Goal: Task Accomplishment & Management: Complete application form

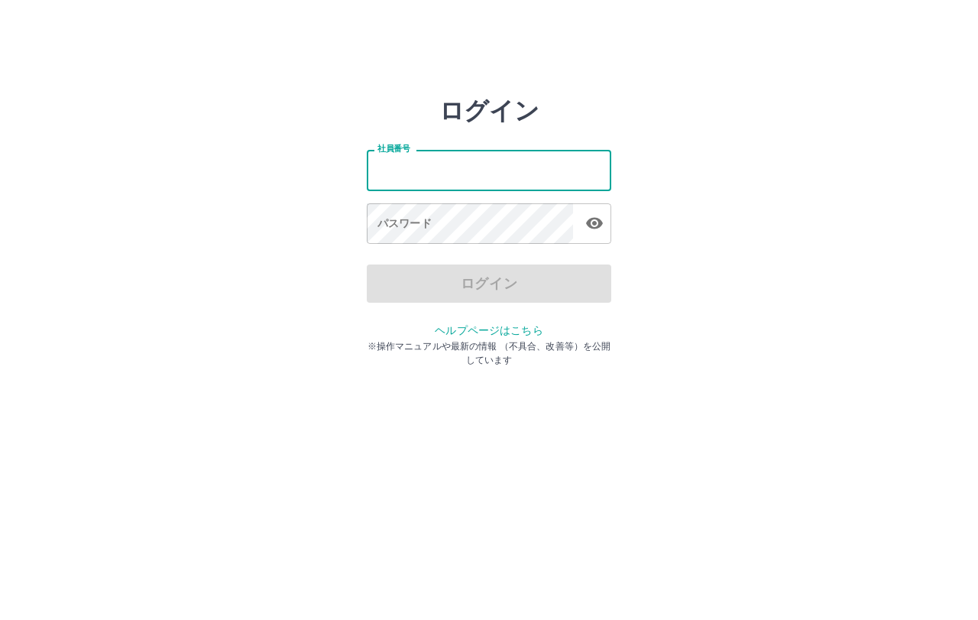
click at [440, 180] on input "社員番号" at bounding box center [489, 170] width 245 height 41
type input "*******"
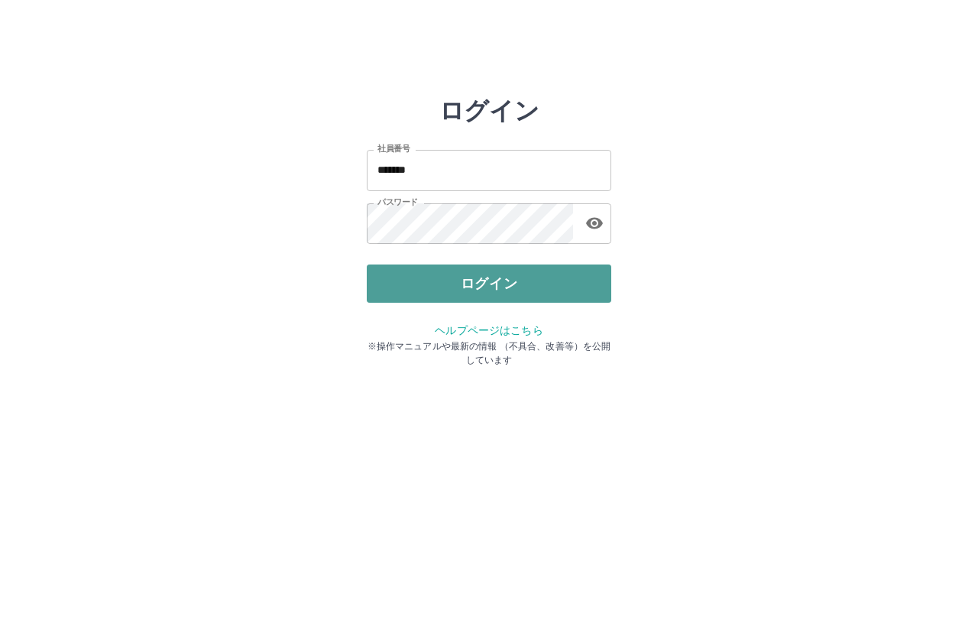
click at [508, 293] on button "ログイン" at bounding box center [489, 283] width 245 height 38
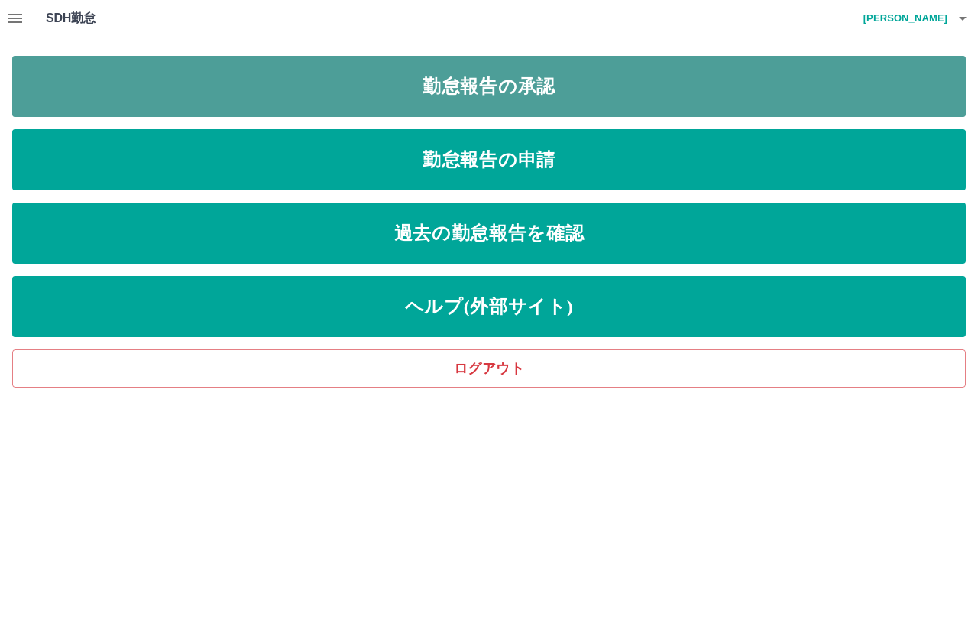
click at [493, 90] on link "勤怠報告の承認" at bounding box center [489, 86] width 954 height 61
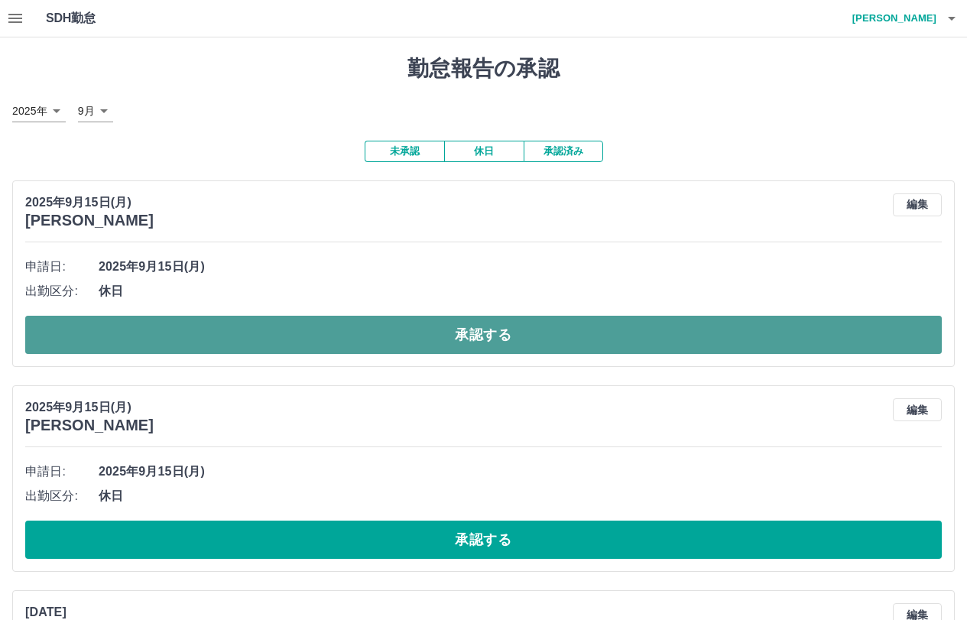
click at [477, 341] on button "承認する" at bounding box center [483, 335] width 916 height 38
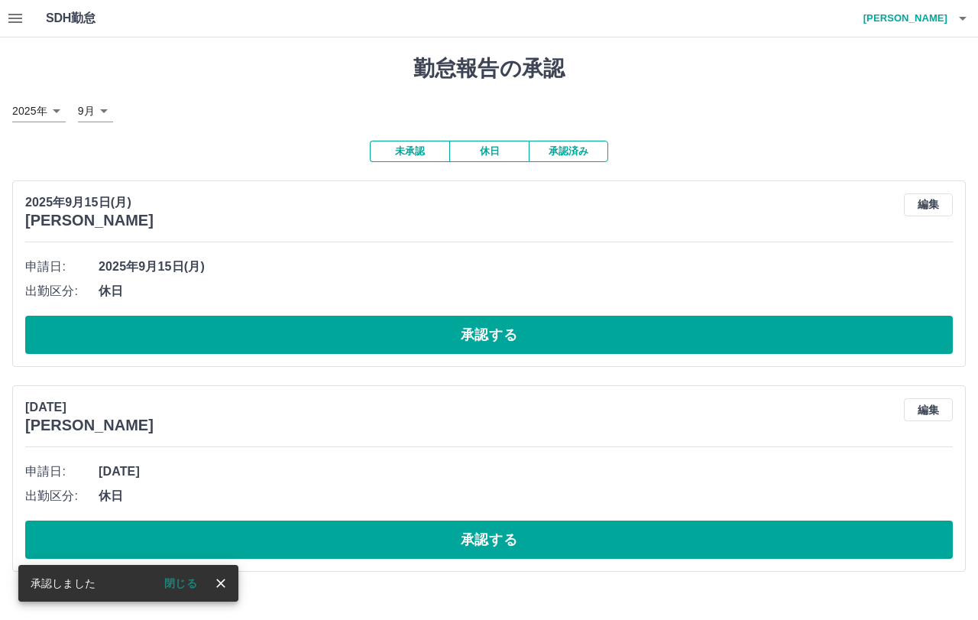
click at [477, 341] on button "承認する" at bounding box center [489, 335] width 928 height 38
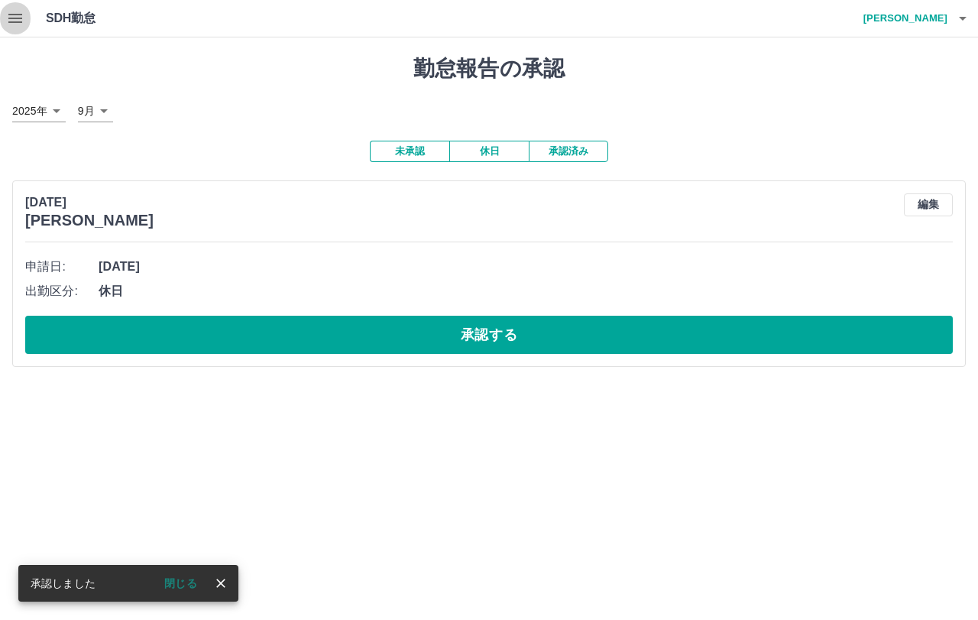
click at [15, 20] on icon "button" at bounding box center [15, 18] width 18 height 18
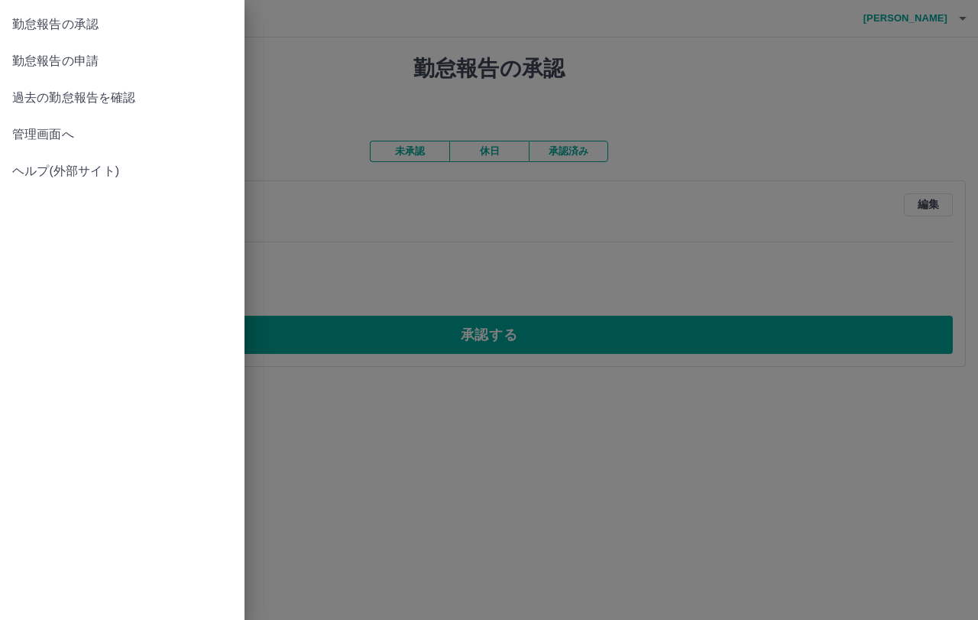
click at [18, 59] on span "勤怠報告の申請" at bounding box center [122, 61] width 220 height 18
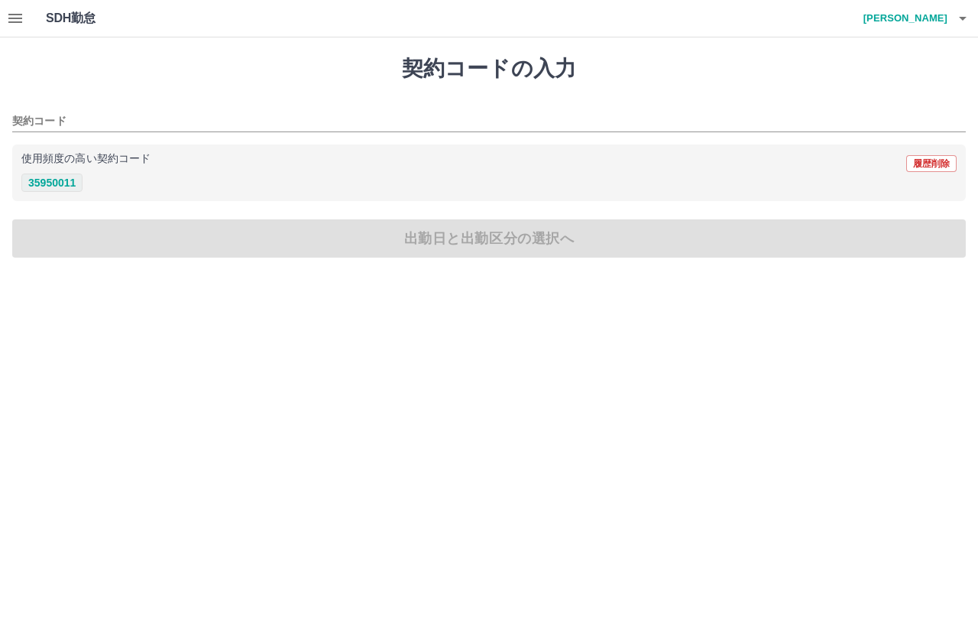
click at [74, 180] on button "35950011" at bounding box center [51, 183] width 61 height 18
type input "********"
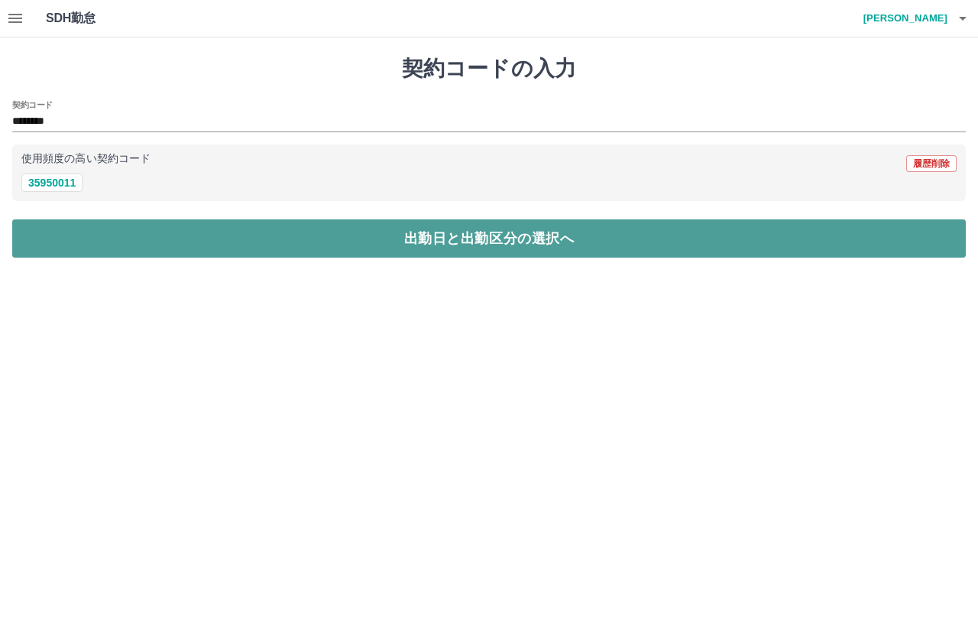
click at [448, 235] on button "出勤日と出勤区分の選択へ" at bounding box center [489, 238] width 954 height 38
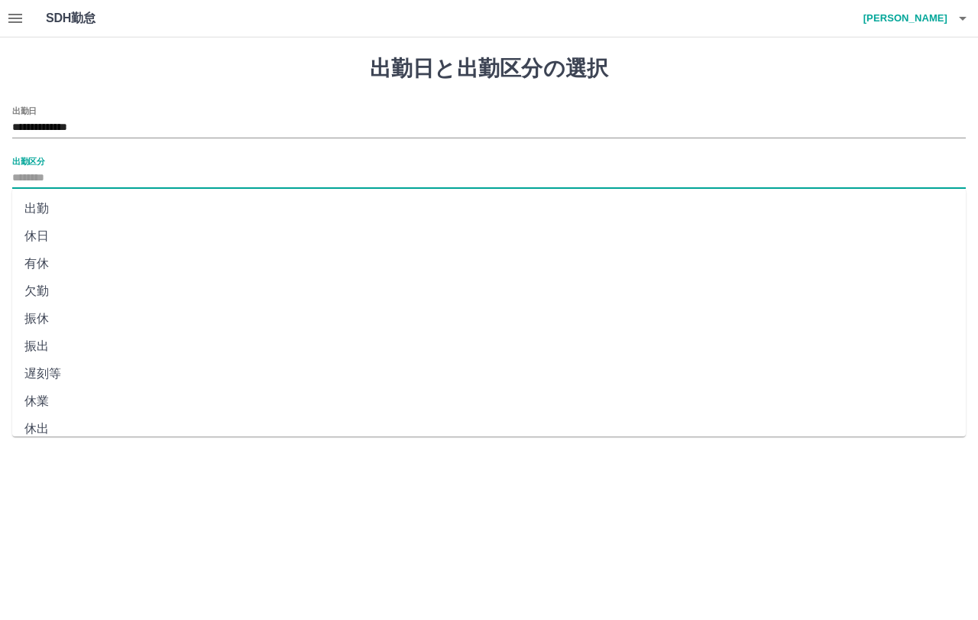
click at [93, 171] on input "出勤区分" at bounding box center [489, 178] width 954 height 19
click at [47, 209] on li "出勤" at bounding box center [489, 209] width 954 height 28
type input "**"
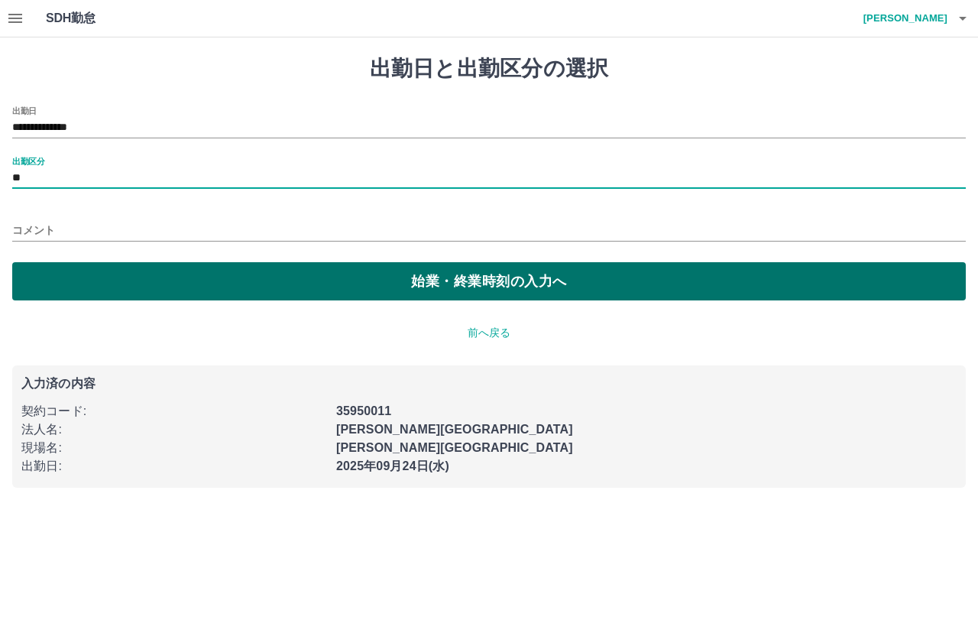
click at [504, 281] on button "始業・終業時刻の入力へ" at bounding box center [489, 281] width 954 height 38
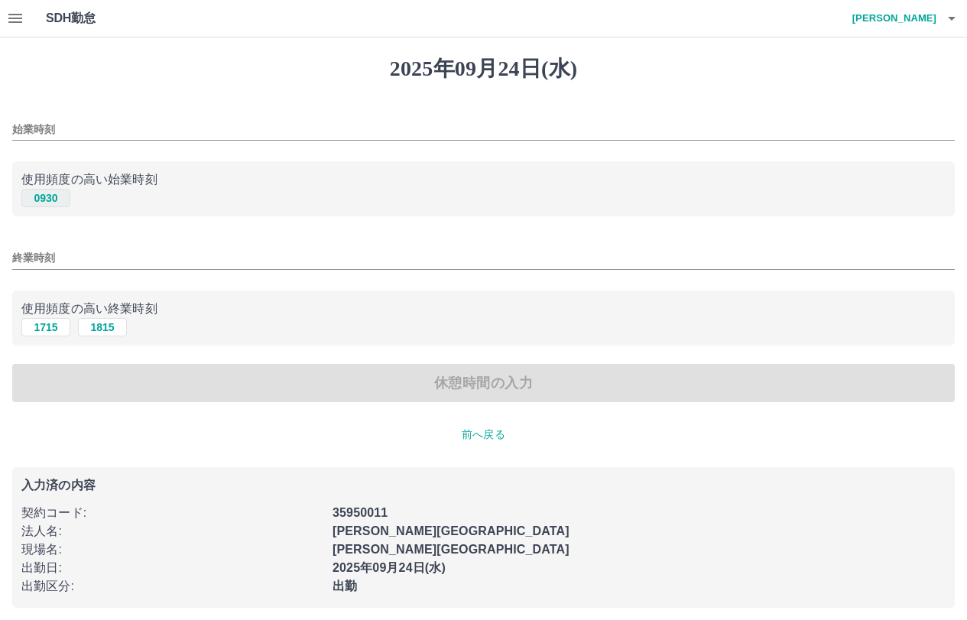
click at [47, 201] on button "0930" at bounding box center [45, 198] width 49 height 18
type input "****"
click at [111, 333] on button "1815" at bounding box center [102, 327] width 49 height 18
type input "****"
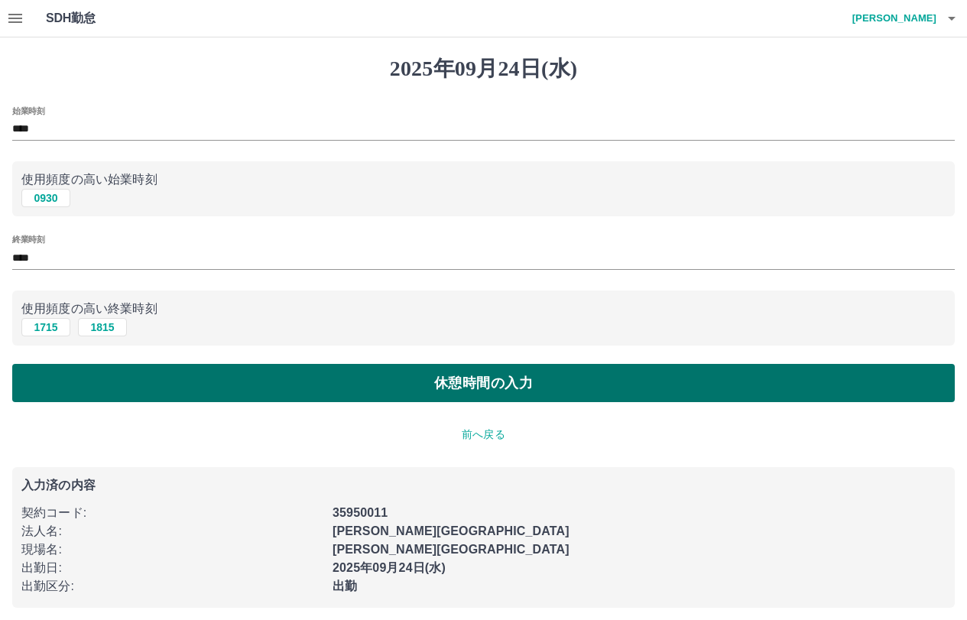
click at [485, 384] on button "休憩時間の入力" at bounding box center [483, 383] width 942 height 38
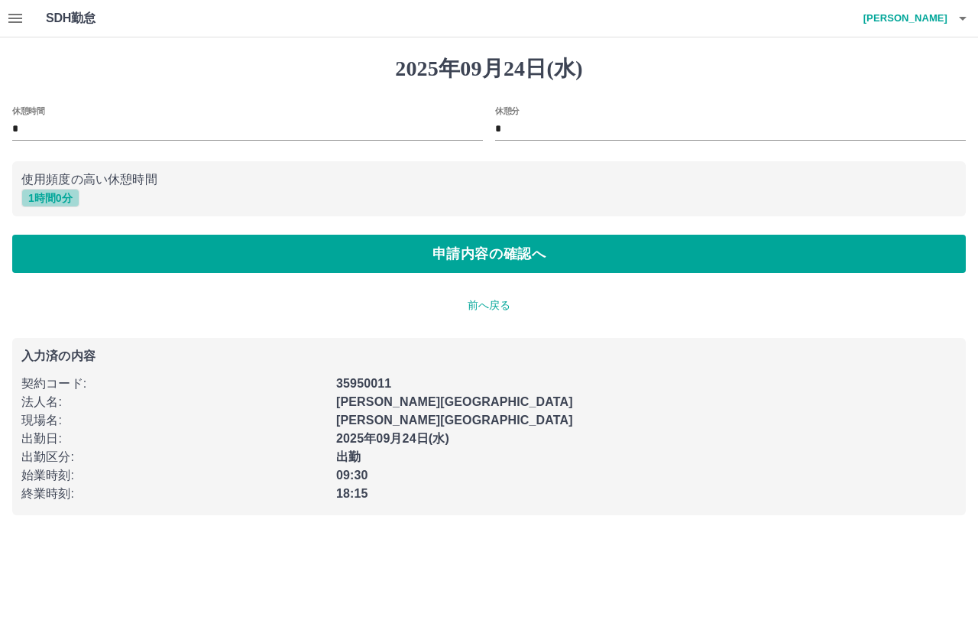
click at [52, 196] on button "1 時間 0 分" at bounding box center [50, 198] width 58 height 18
type input "*"
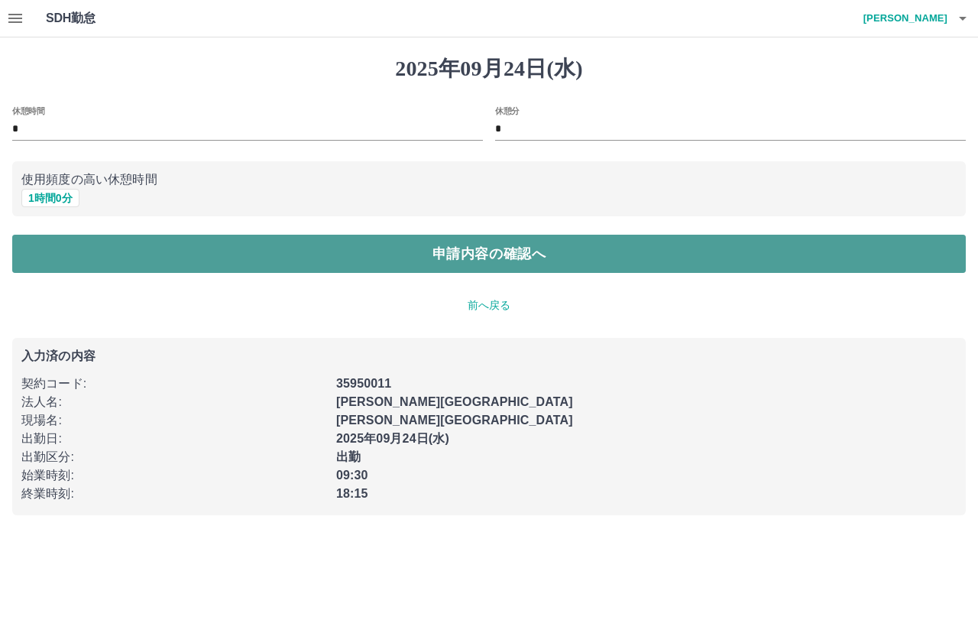
click at [467, 255] on button "申請内容の確認へ" at bounding box center [489, 254] width 954 height 38
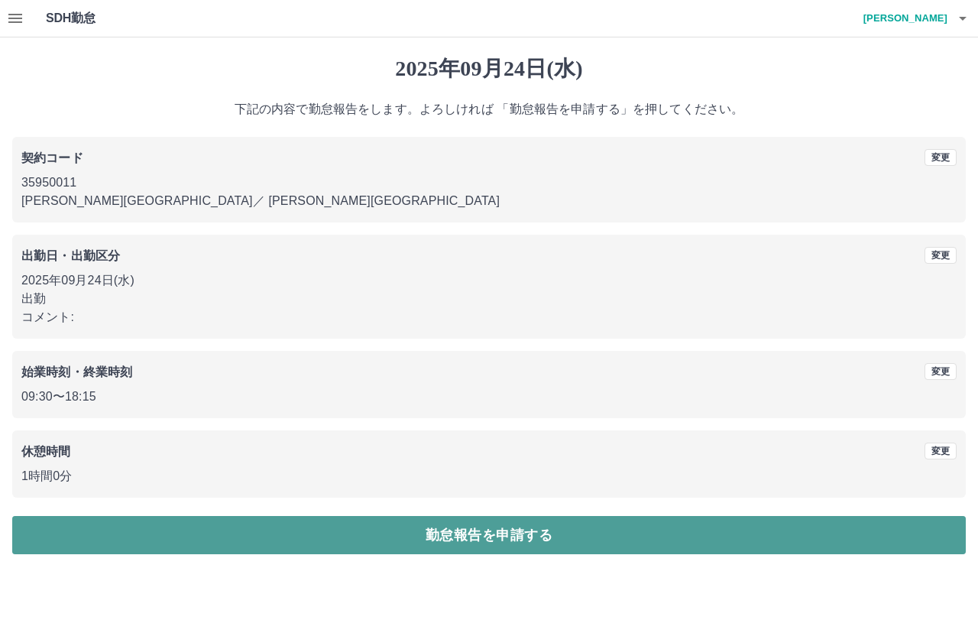
click at [529, 536] on button "勤怠報告を申請する" at bounding box center [489, 535] width 954 height 38
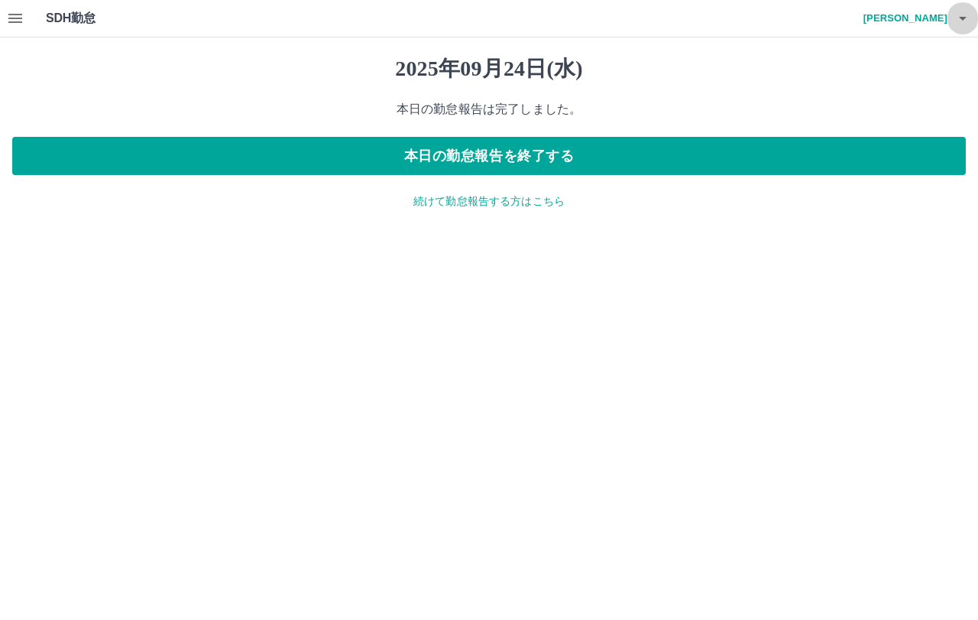
click at [971, 15] on icon "button" at bounding box center [963, 18] width 18 height 18
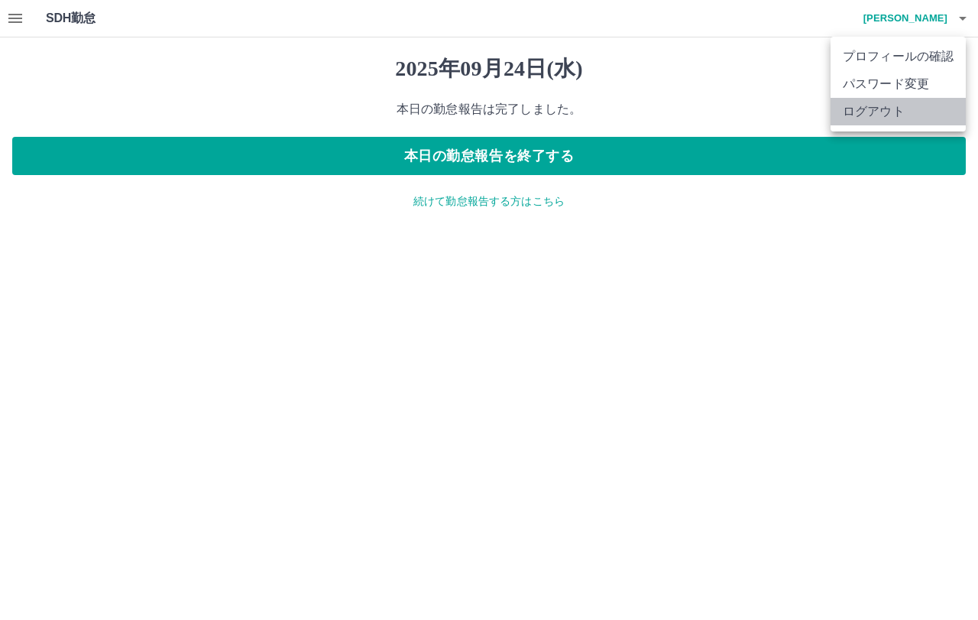
click at [882, 112] on li "ログアウト" at bounding box center [898, 112] width 135 height 28
